Goal: Task Accomplishment & Management: Use online tool/utility

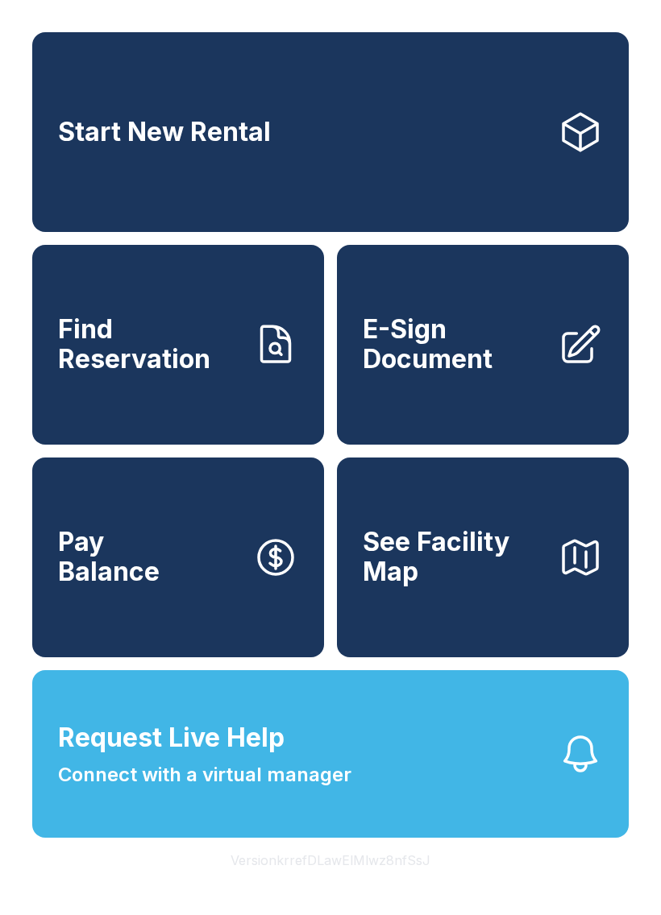
click at [575, 771] on icon "button" at bounding box center [580, 754] width 31 height 34
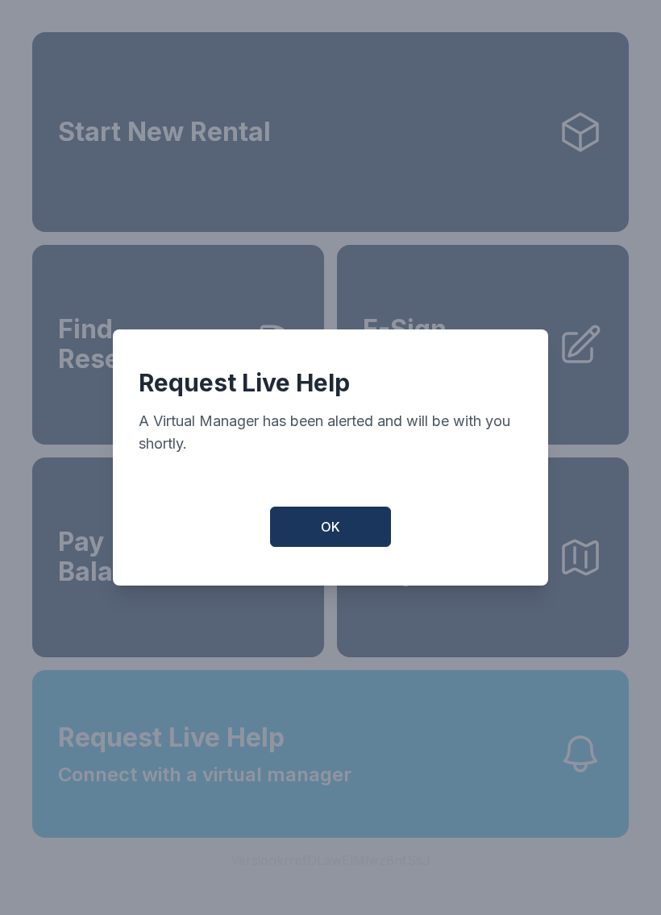
click at [350, 525] on button "OK" at bounding box center [330, 527] width 121 height 40
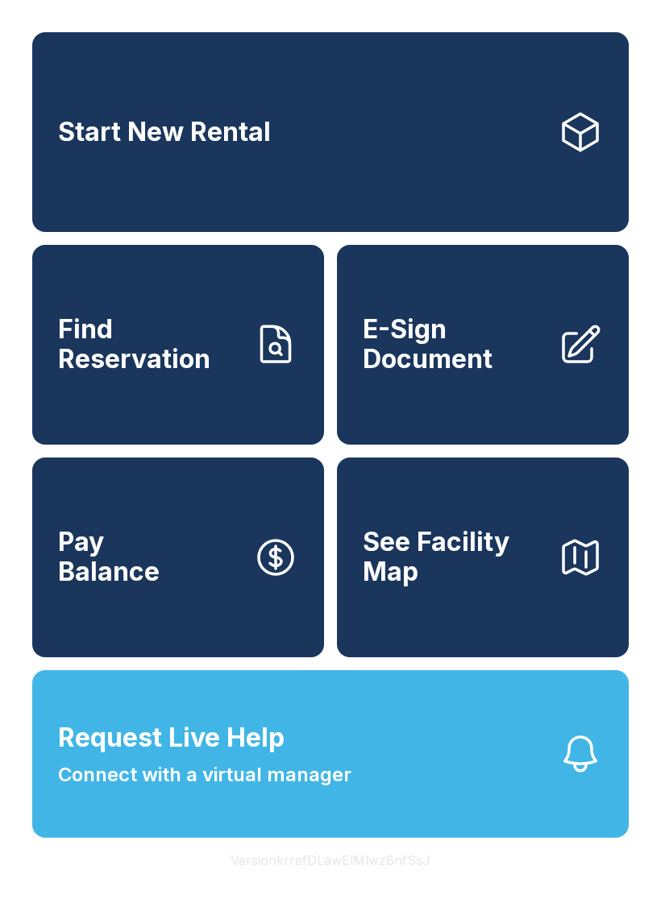
click at [508, 365] on span "E-Sign Document" at bounding box center [454, 344] width 182 height 59
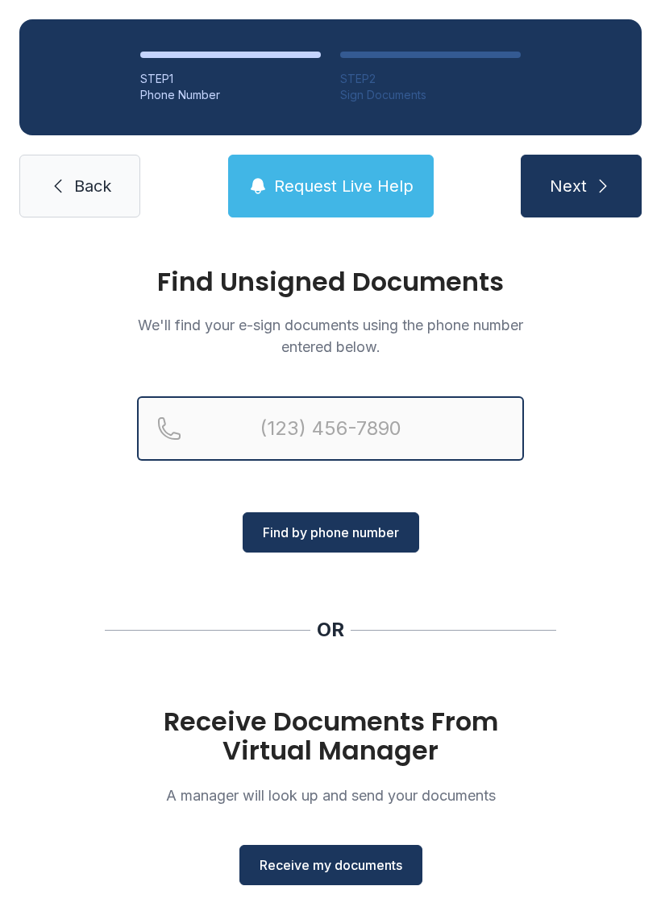
click at [330, 438] on input "Reservation phone number" at bounding box center [330, 428] width 387 height 64
type input "("
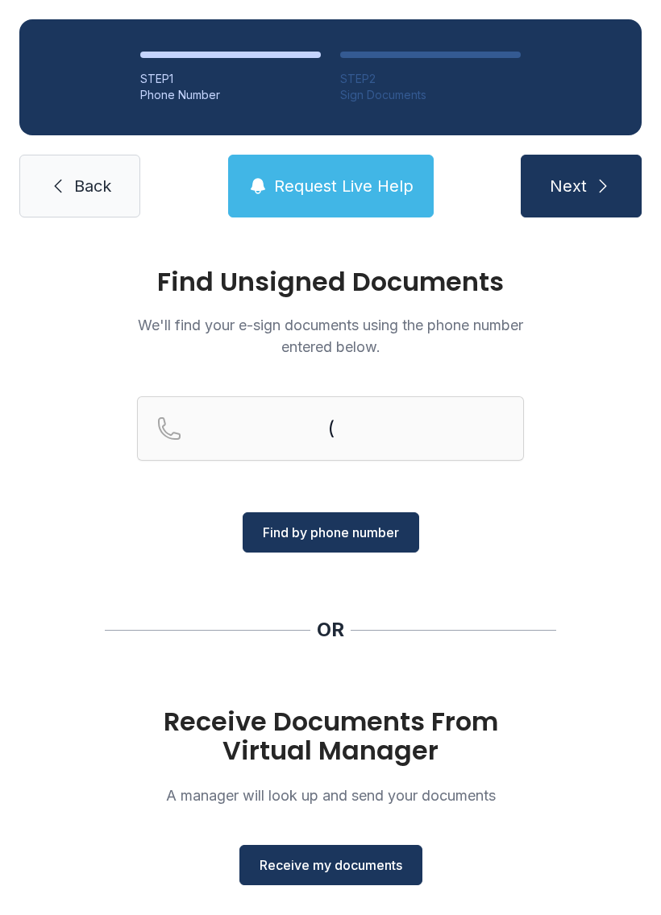
click at [369, 869] on span "Receive my documents" at bounding box center [330, 865] width 143 height 19
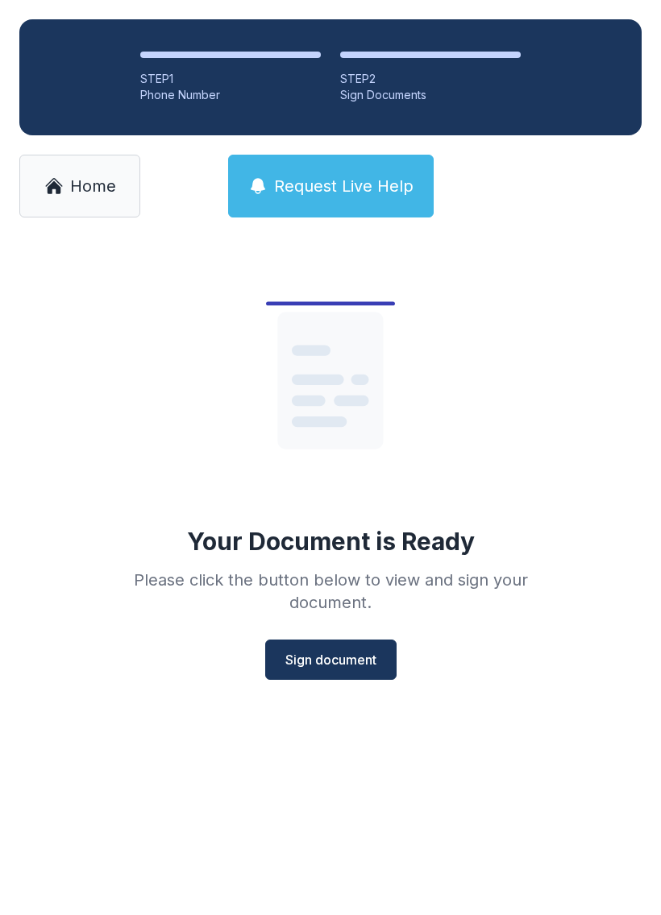
click at [326, 670] on button "Sign document" at bounding box center [330, 660] width 131 height 40
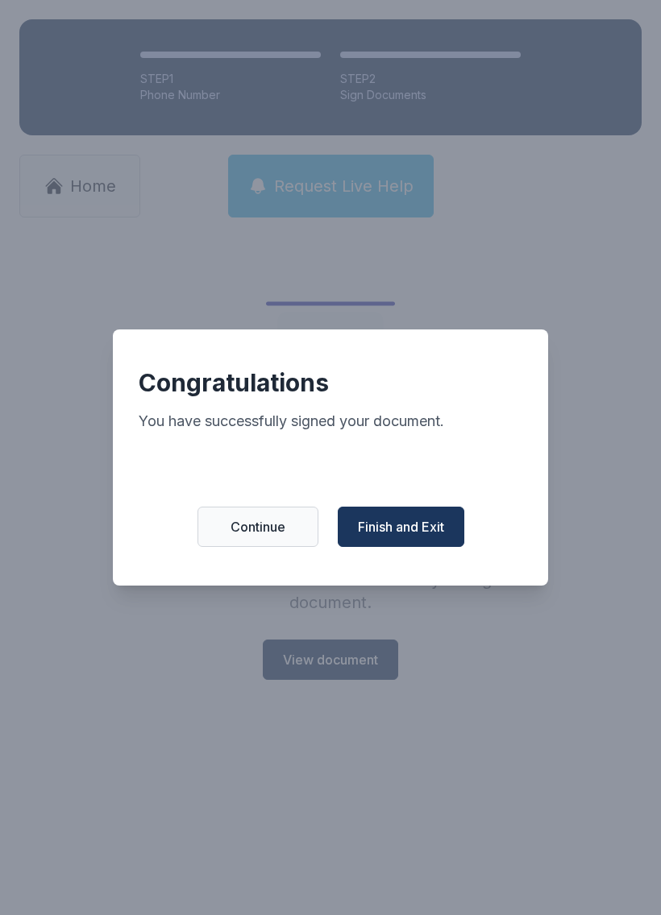
click at [444, 537] on span "Finish and Exit" at bounding box center [401, 526] width 86 height 19
